Goal: Task Accomplishment & Management: Complete application form

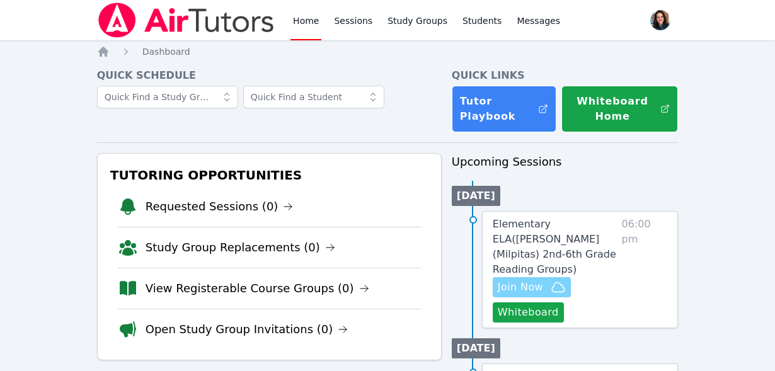
scroll to position [130, 0]
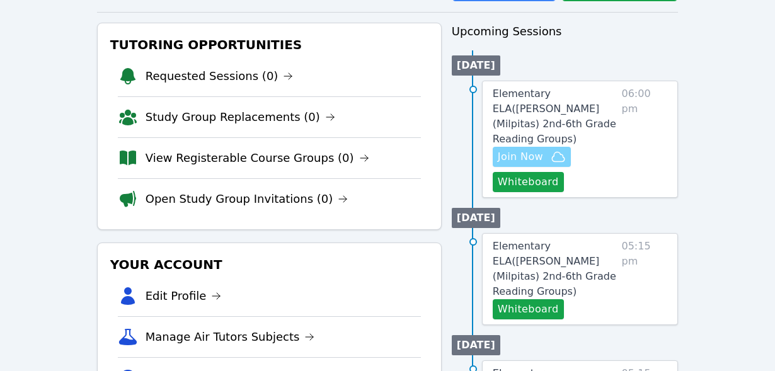
click at [551, 149] on icon "button" at bounding box center [558, 156] width 15 height 15
click at [542, 172] on button "Whiteboard" at bounding box center [528, 182] width 71 height 20
click at [566, 98] on span "Elementary ELA ( Curtner (Milpitas) 2nd-6th Grade Reading Groups )" at bounding box center [554, 116] width 123 height 57
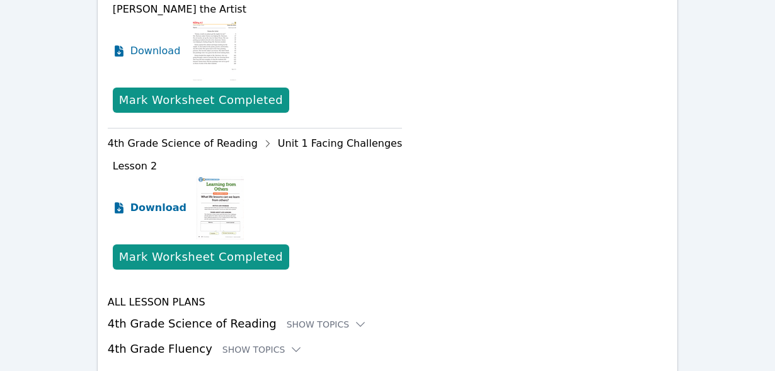
scroll to position [629, 0]
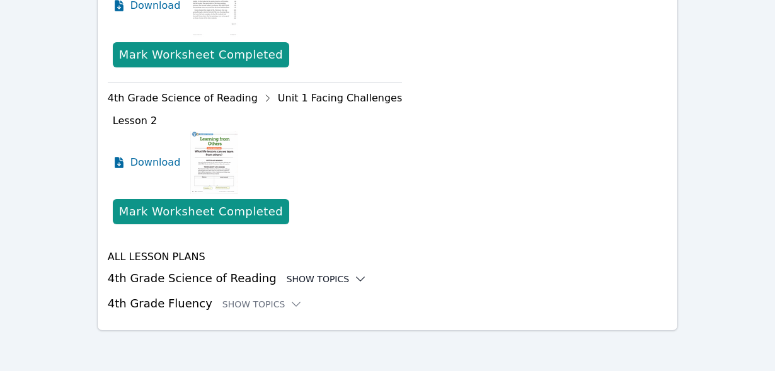
click at [354, 280] on icon at bounding box center [360, 279] width 13 height 13
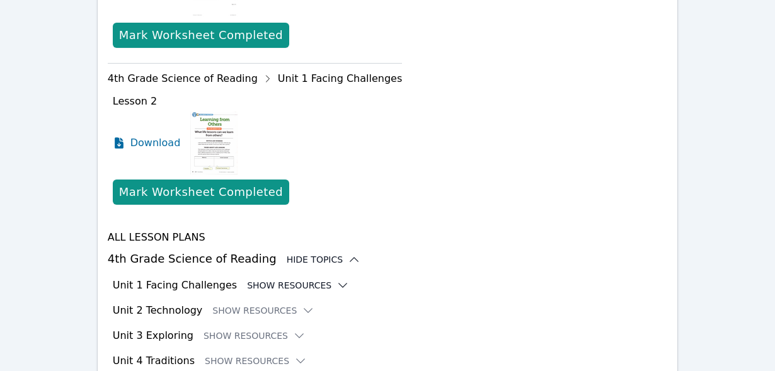
scroll to position [659, 0]
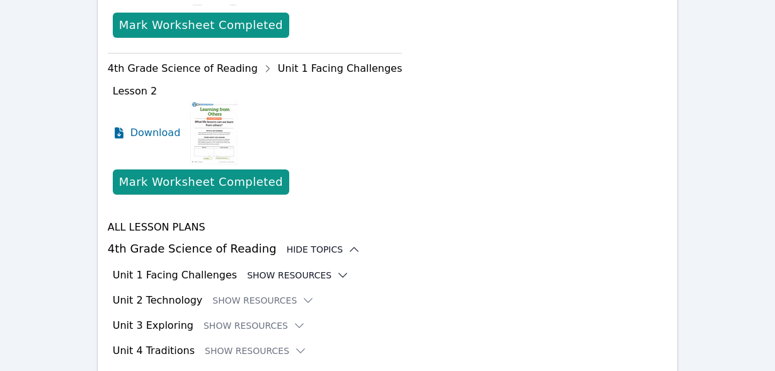
click at [339, 276] on icon at bounding box center [343, 275] width 8 height 4
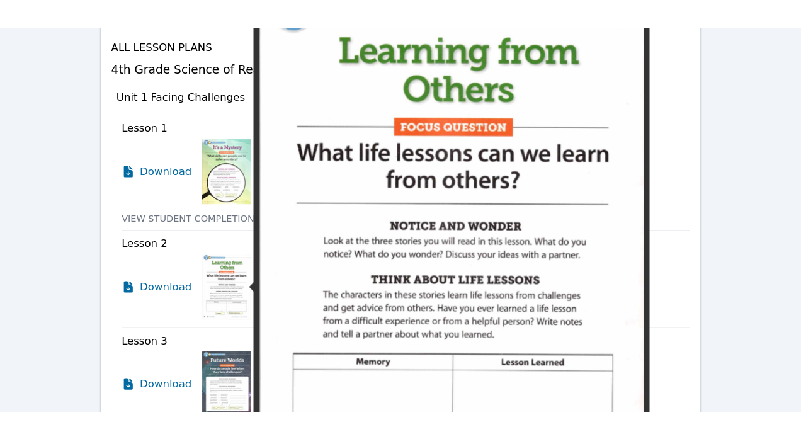
scroll to position [869, 0]
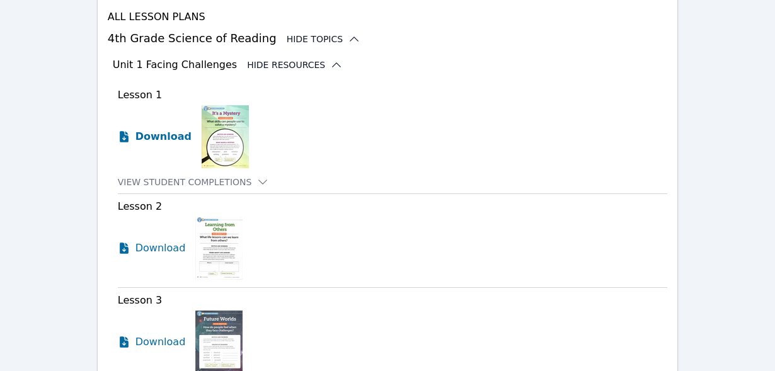
click at [170, 139] on span "Download" at bounding box center [163, 136] width 56 height 15
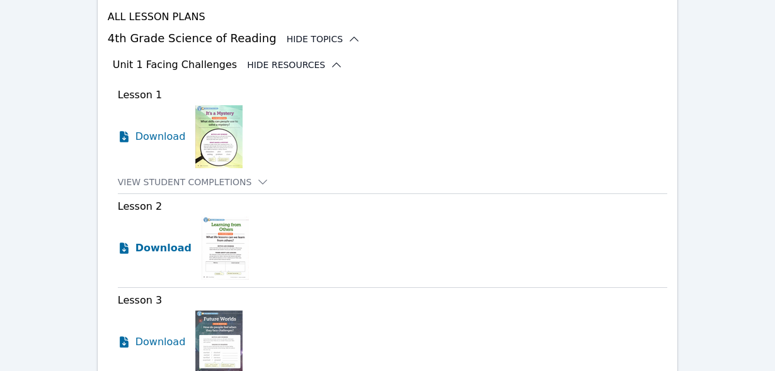
click at [176, 251] on span "Download" at bounding box center [163, 248] width 56 height 15
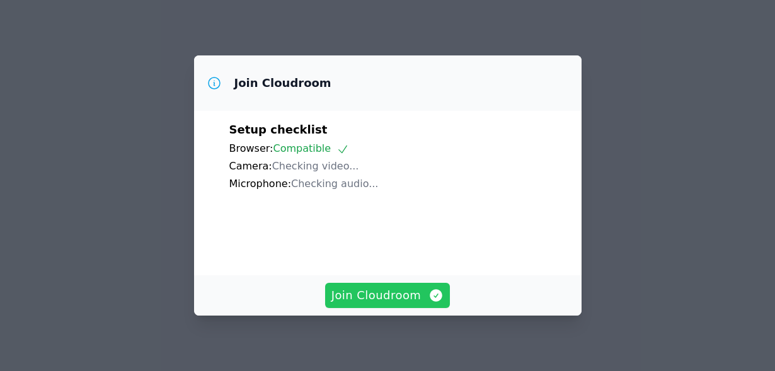
click at [430, 299] on icon "button" at bounding box center [436, 295] width 13 height 13
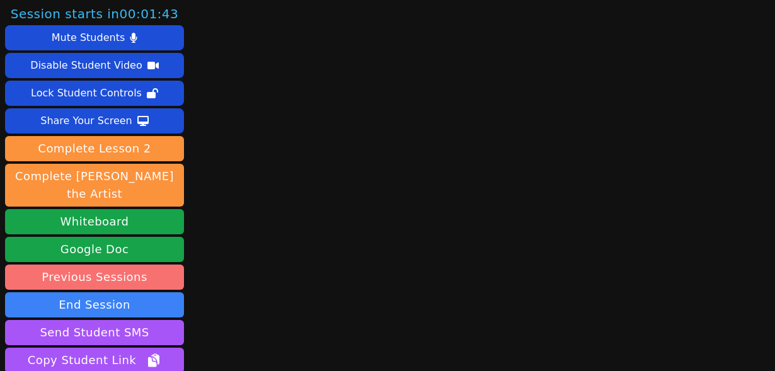
scroll to position [93, 0]
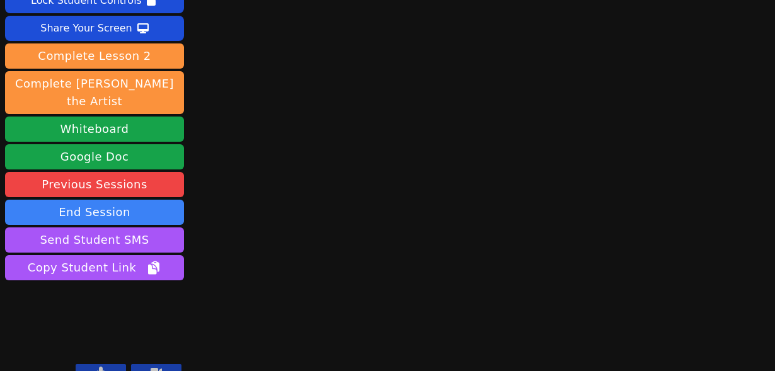
click at [111, 364] on button at bounding box center [101, 371] width 50 height 15
click at [148, 364] on button at bounding box center [156, 371] width 50 height 15
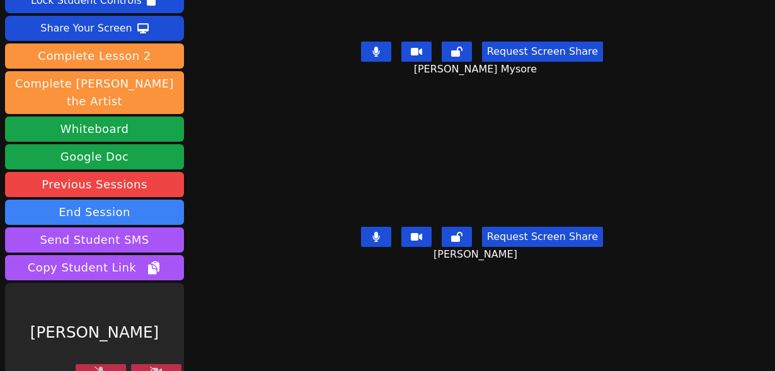
click at [112, 364] on button at bounding box center [101, 371] width 50 height 15
click at [149, 364] on button at bounding box center [156, 371] width 50 height 15
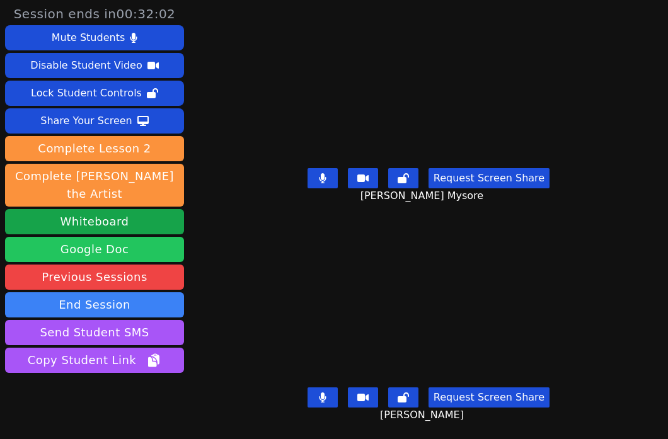
scroll to position [25, 0]
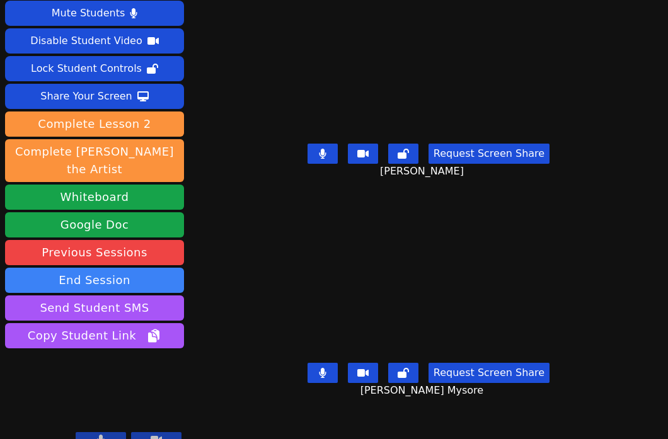
click at [103, 370] on icon at bounding box center [101, 440] width 7 height 10
click at [94, 370] on icon at bounding box center [100, 440] width 13 height 10
click at [108, 370] on button at bounding box center [101, 439] width 50 height 15
click at [106, 370] on icon at bounding box center [100, 440] width 13 height 10
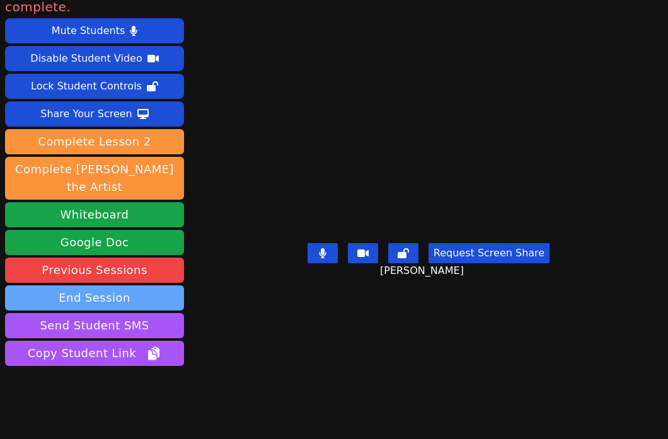
click at [98, 285] on button "End Session" at bounding box center [94, 297] width 179 height 25
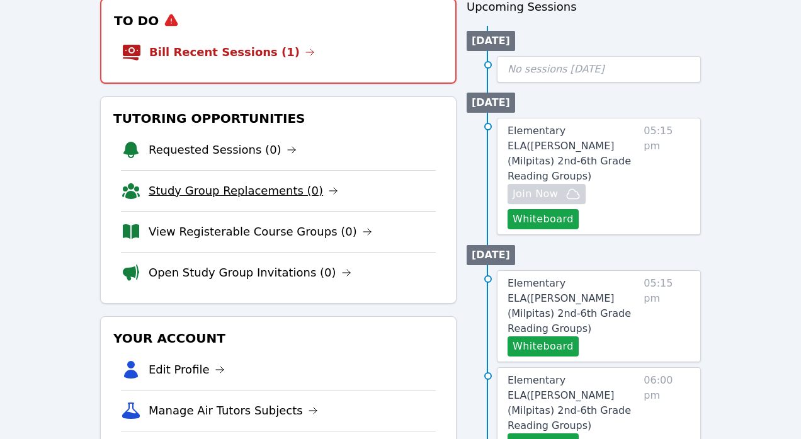
scroll to position [148, 0]
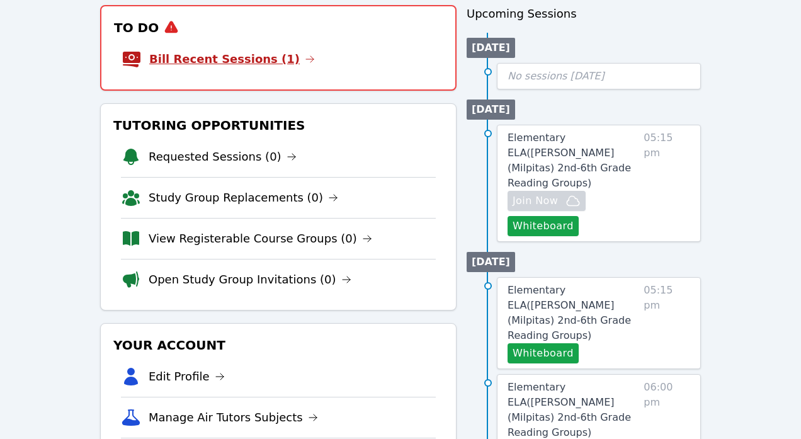
click at [266, 55] on link "Bill Recent Sessions (1)" at bounding box center [232, 59] width 166 height 18
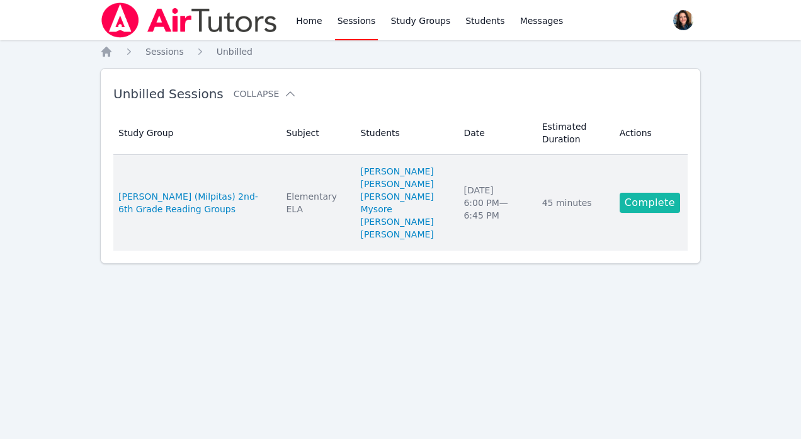
click at [654, 209] on link "Complete" at bounding box center [650, 203] width 60 height 20
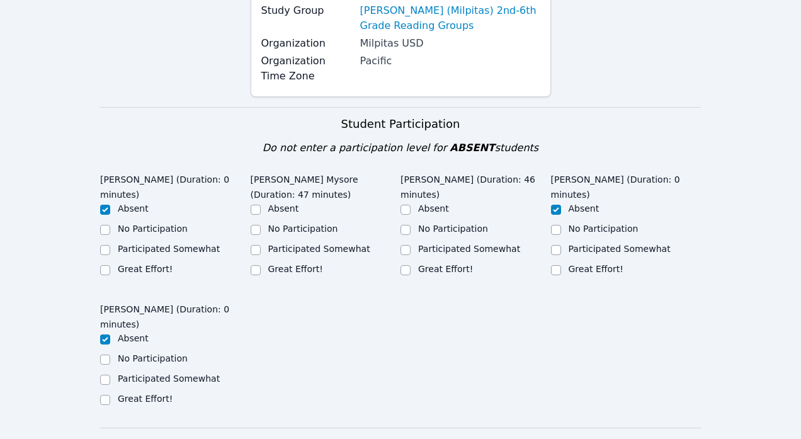
scroll to position [196, 0]
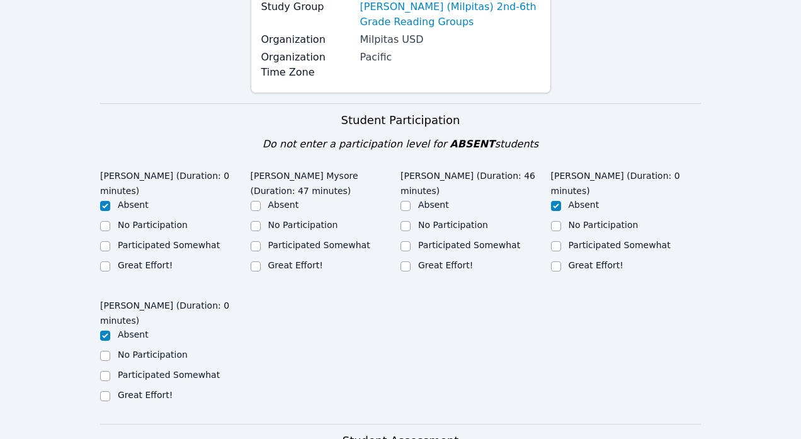
click at [307, 250] on div "Participated Somewhat" at bounding box center [319, 245] width 102 height 13
click at [311, 263] on label "Great Effort!" at bounding box center [295, 265] width 55 height 10
click at [261, 263] on input "Great Effort!" at bounding box center [256, 266] width 10 height 10
checkbox input "true"
click at [429, 265] on div "[PERSON_NAME] (Duration: 46 minutes) Absent No Participation Participated Somew…" at bounding box center [476, 225] width 151 height 122
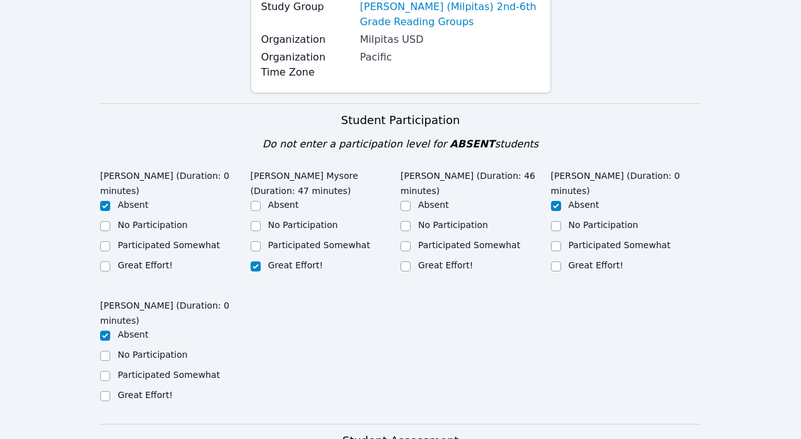
click at [429, 260] on div "[PERSON_NAME] (Duration: 46 minutes) Absent No Participation Participated Somew…" at bounding box center [476, 225] width 151 height 122
click at [432, 260] on label "Great Effort!" at bounding box center [445, 265] width 55 height 10
click at [411, 261] on input "Great Effort!" at bounding box center [406, 266] width 10 height 10
checkbox input "true"
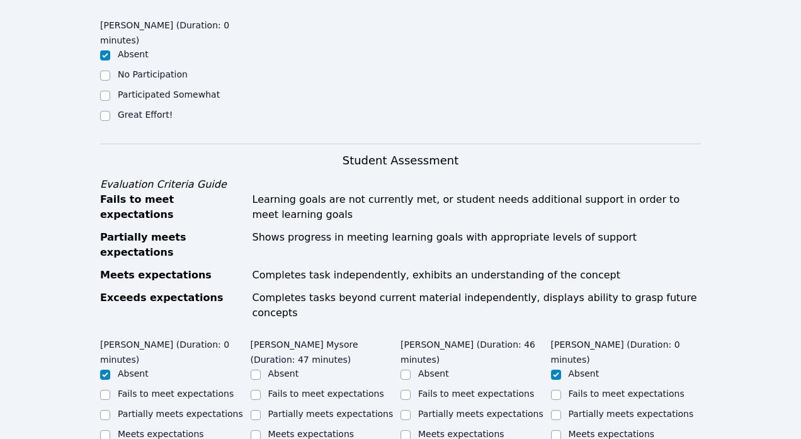
scroll to position [509, 0]
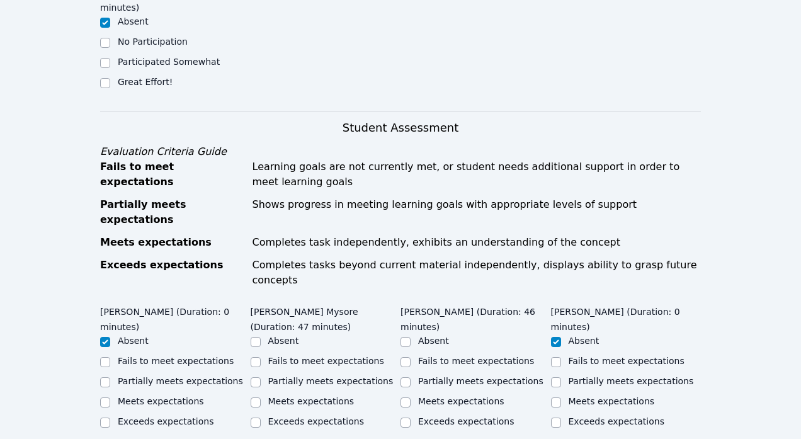
click at [324, 396] on label "Meets expectations" at bounding box center [311, 401] width 86 height 10
click at [261, 398] on input "Meets expectations" at bounding box center [256, 403] width 10 height 10
checkbox input "true"
click at [430, 396] on label "Meets expectations" at bounding box center [461, 401] width 86 height 10
click at [411, 398] on input "Meets expectations" at bounding box center [406, 403] width 10 height 10
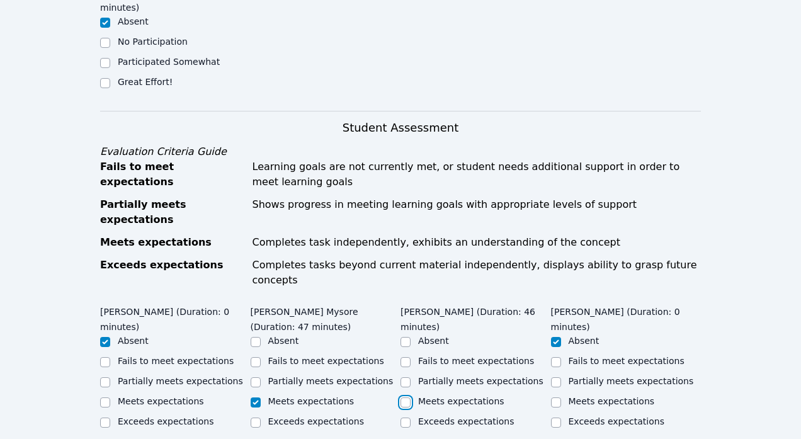
checkbox input "true"
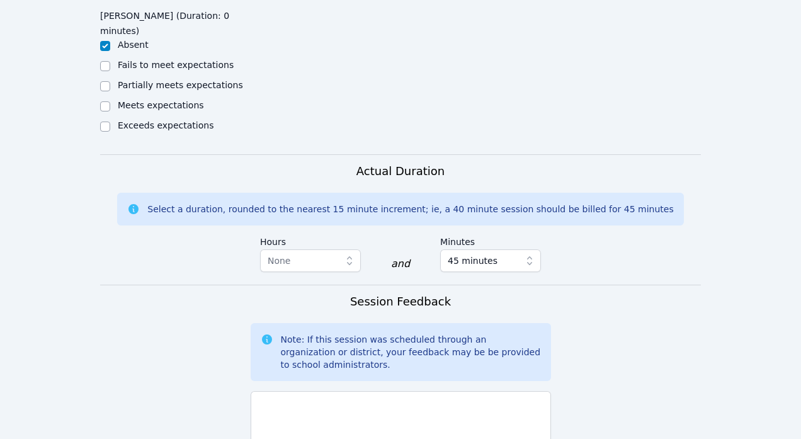
scroll to position [957, 0]
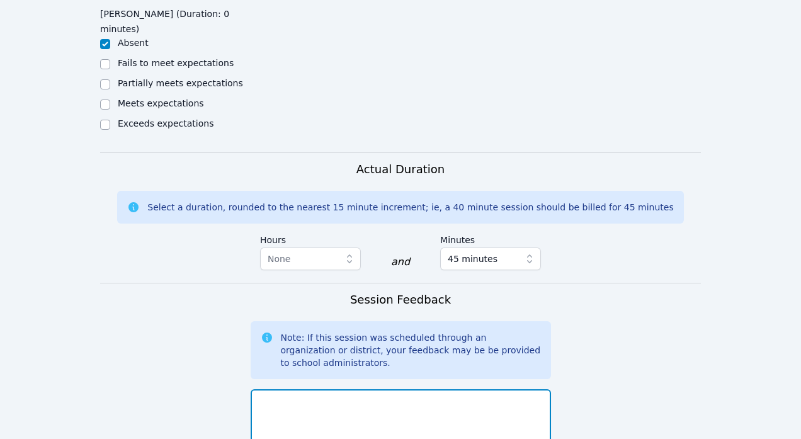
click at [430, 389] on textarea at bounding box center [401, 423] width 301 height 68
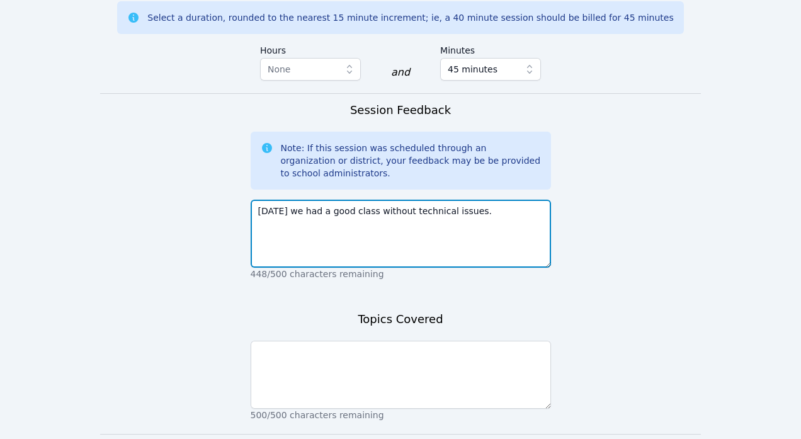
scroll to position [1154, 0]
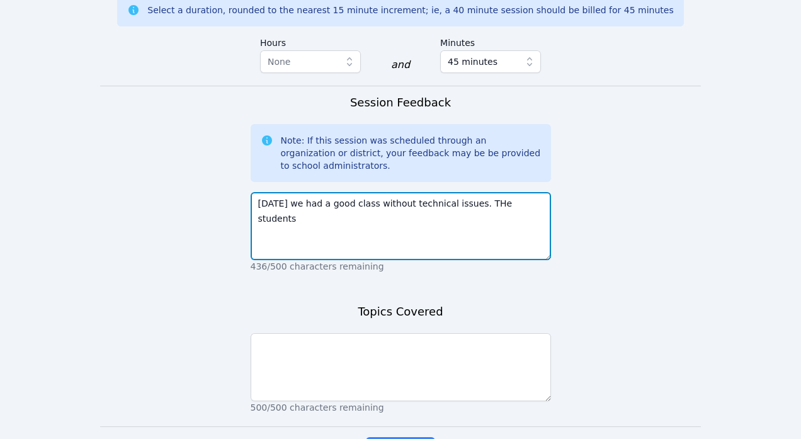
click at [484, 192] on textarea "[DATE] we had a good class without technical issues. THe students" at bounding box center [401, 226] width 301 height 68
click at [542, 192] on textarea "[DATE] we had a good class without technical issues. The students" at bounding box center [401, 226] width 301 height 68
click at [450, 192] on textarea "[DATE] we had a good class without technical issues. The students worked well, …" at bounding box center [401, 226] width 301 height 68
click at [394, 192] on textarea "[DATE] we had a good class without technical issues. The students worked well, …" at bounding box center [401, 226] width 301 height 68
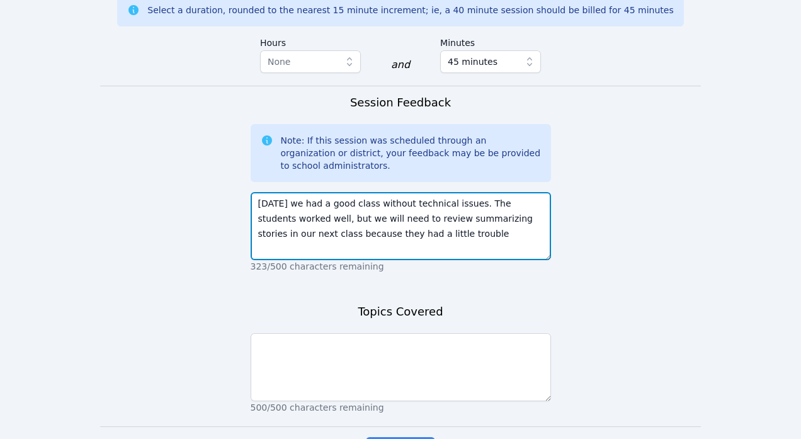
drag, startPoint x: 358, startPoint y: 174, endPoint x: 450, endPoint y: 174, distance: 91.3
click at [450, 192] on textarea "[DATE] we had a good class without technical issues. The students worked well, …" at bounding box center [401, 226] width 301 height 68
type textarea "[DATE] we had a good class without technical issues. The students worked well, …"
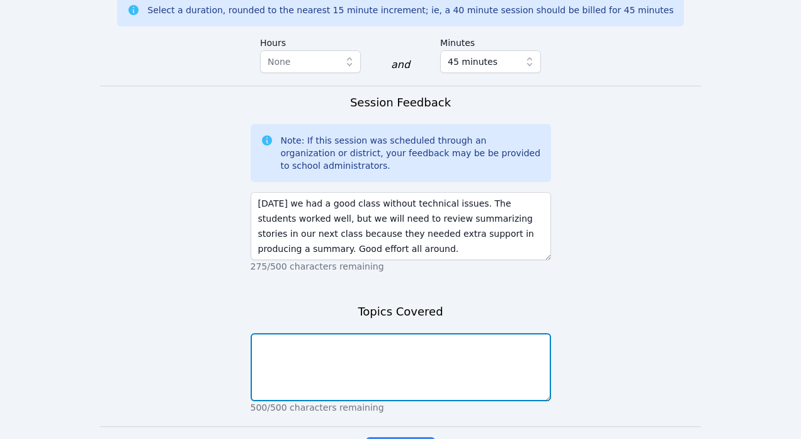
click at [465, 333] on textarea at bounding box center [401, 367] width 301 height 68
click at [297, 333] on textarea "Summarizing stories, finding the problem and solution in the story, reviewed go…" at bounding box center [401, 367] width 301 height 68
click at [333, 333] on textarea "Summarising stories, finding the problem and solution in the story, reviewed go…" at bounding box center [401, 367] width 301 height 68
click at [297, 333] on textarea "Summarising stories, finding the problem and solution in the story, reviewed go…" at bounding box center [401, 367] width 301 height 68
click at [348, 333] on textarea "Summarizing stories, finding the problem and solution in the story, reviewed go…" at bounding box center [401, 367] width 301 height 68
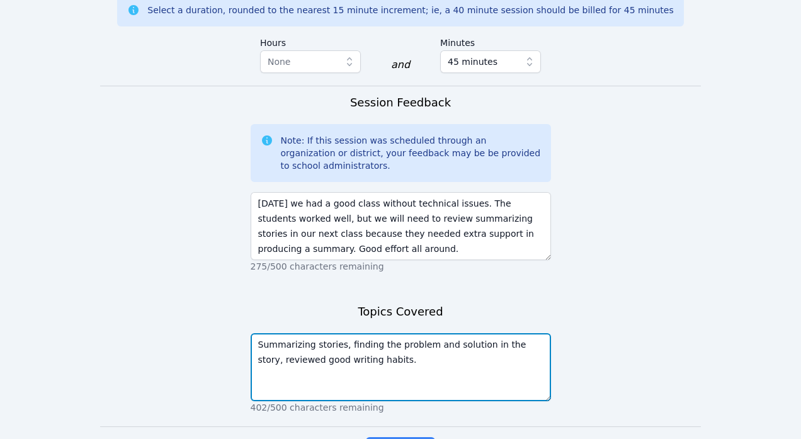
type textarea "Summarizing stories, finding the problem and solution in the story, reviewed go…"
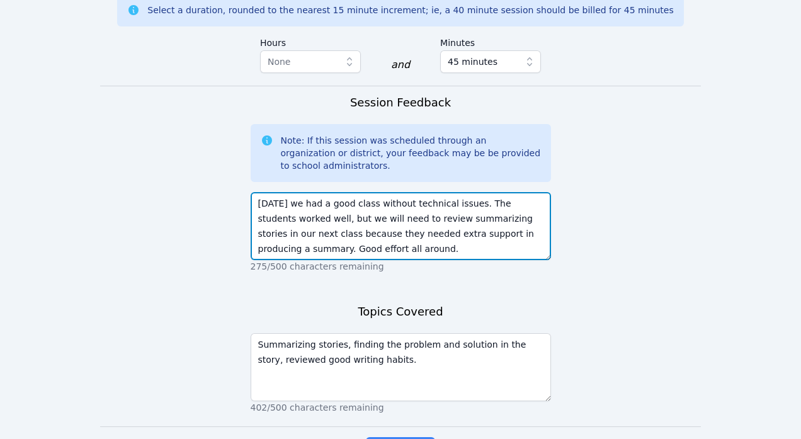
click at [457, 192] on textarea "[DATE] we had a good class without technical issues. The students worked well, …" at bounding box center [401, 226] width 301 height 68
type textarea "[DATE] we had a good class without technical issues. The students worked well, …"
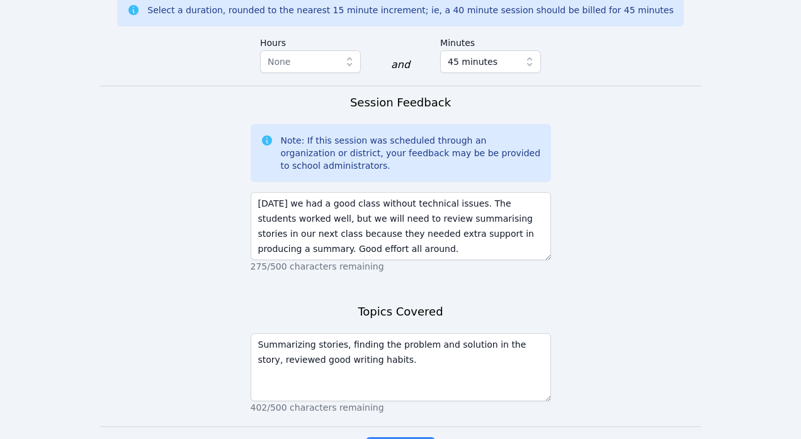
click at [460, 303] on div "Topics Covered Summarizing stories, finding the problem and solution in the sto…" at bounding box center [401, 364] width 301 height 123
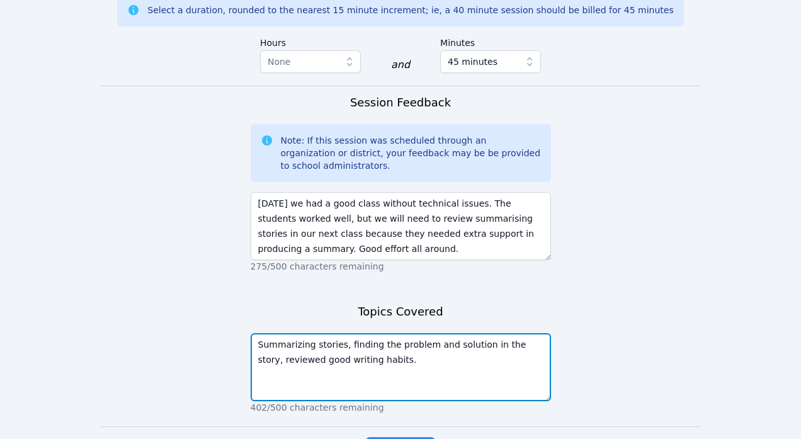
click at [298, 333] on textarea "Summarizing stories, finding the problem and solution in the story, reviewed go…" at bounding box center [401, 367] width 301 height 68
click at [345, 333] on textarea "Summarising stories, finding the problem and solution in the story, reviewed go…" at bounding box center [401, 367] width 301 height 68
type textarea "Summarising stories, finding the problem and solution in the story, reviewed go…"
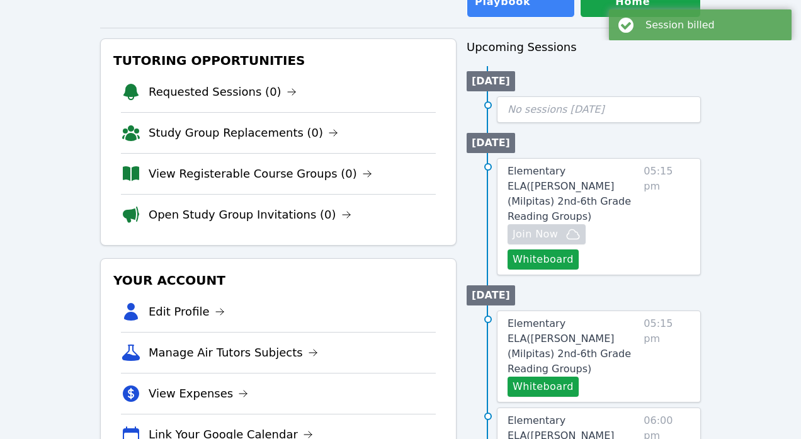
scroll to position [118, 0]
